Goal: Find specific page/section: Find specific page/section

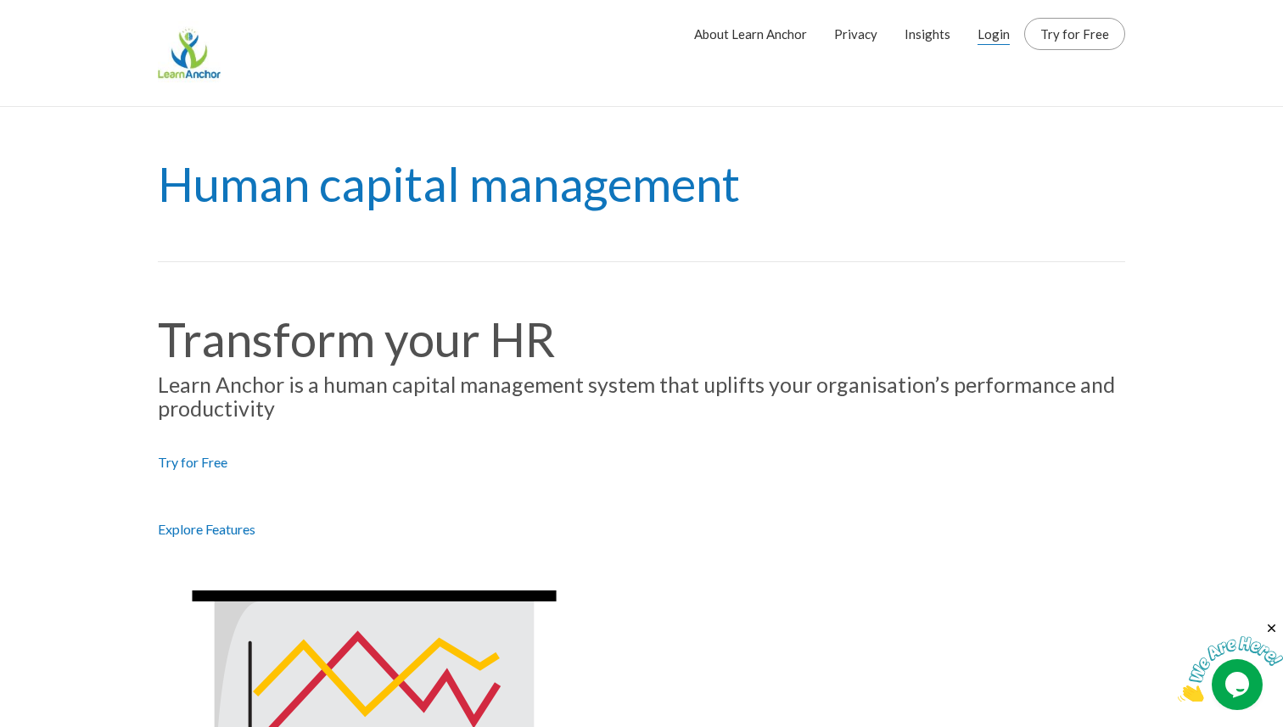
click at [990, 26] on link "Login" at bounding box center [994, 34] width 32 height 42
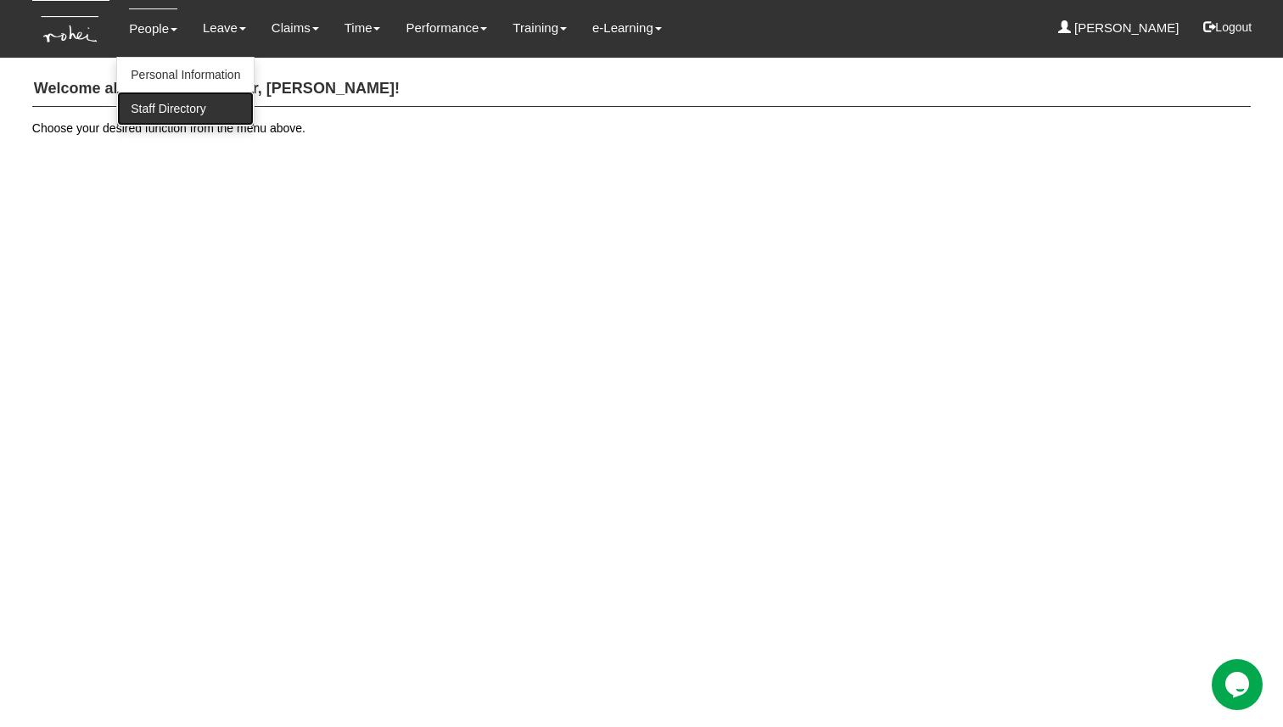
click at [193, 106] on link "Staff Directory" at bounding box center [185, 109] width 137 height 34
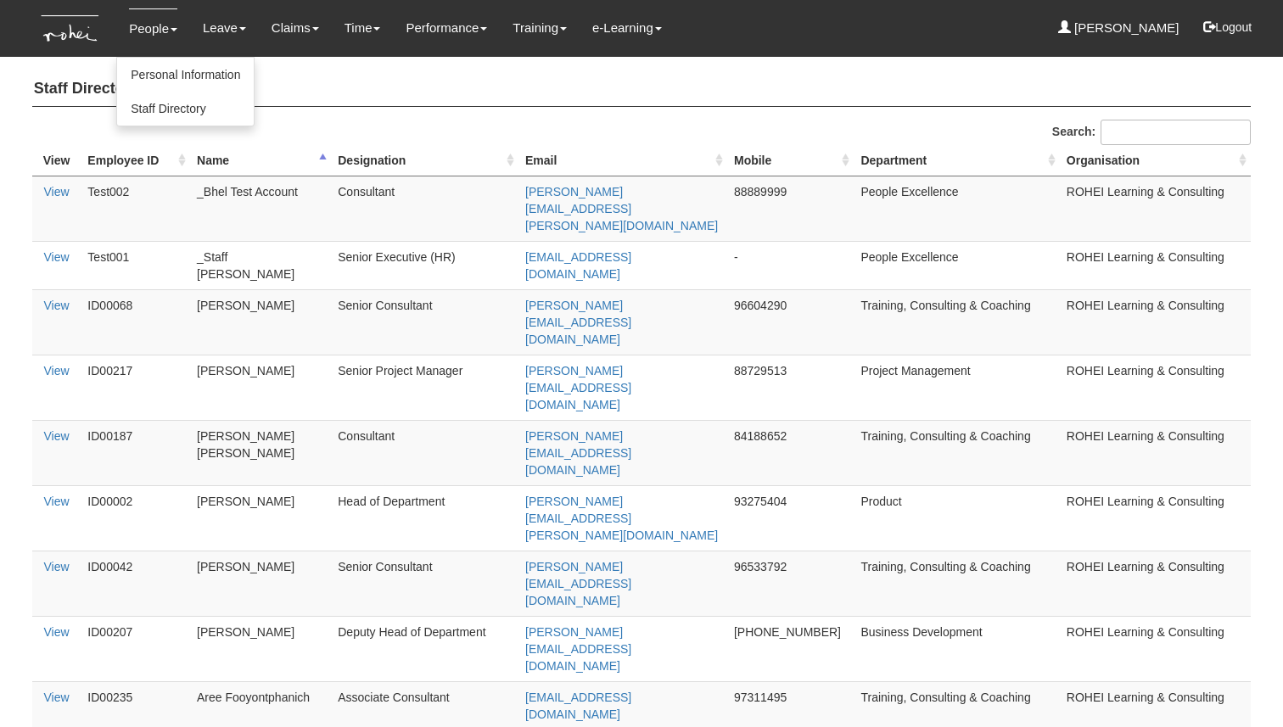
select select "50"
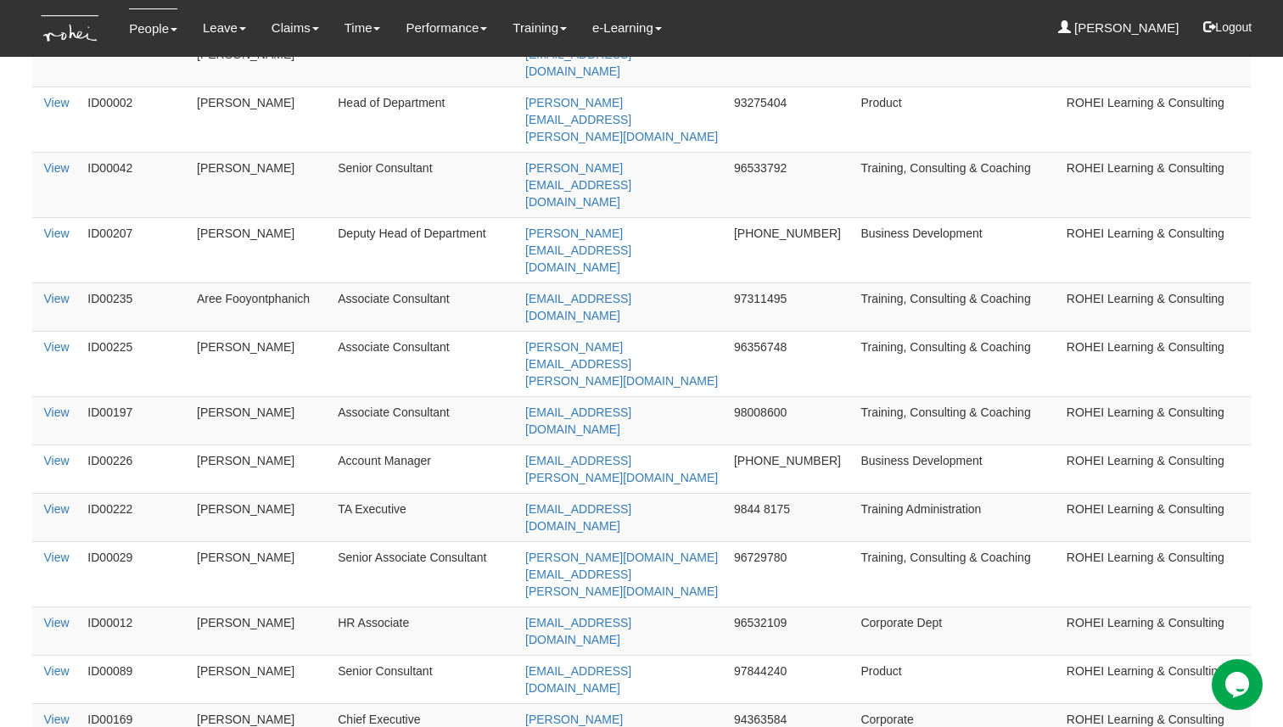
scroll to position [1085, 0]
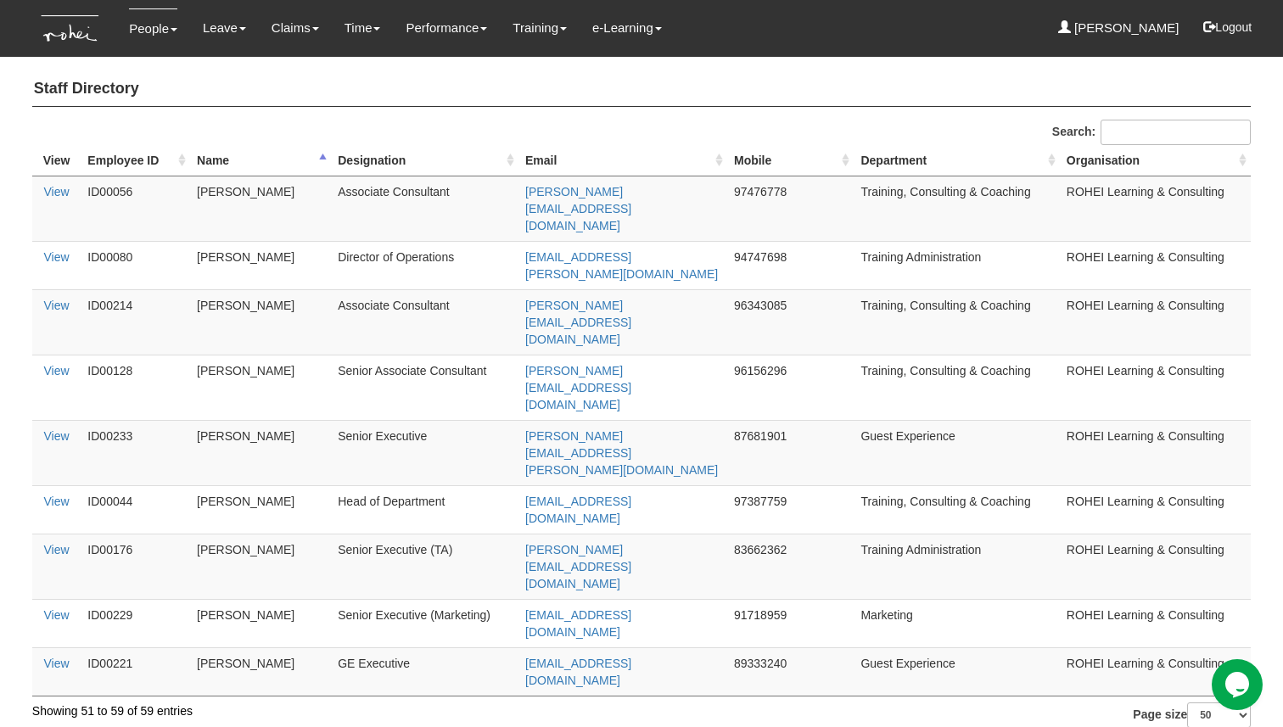
click at [693, 115] on div "Staff Directory Search: View Employee ID Name Designation Email Mobile Departme…" at bounding box center [641, 417] width 1219 height 706
